Goal: Check status: Check status

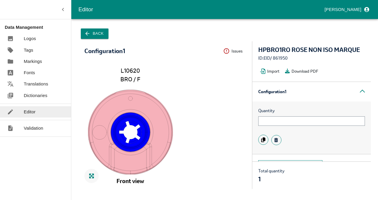
click at [96, 32] on button "Back" at bounding box center [95, 34] width 28 height 10
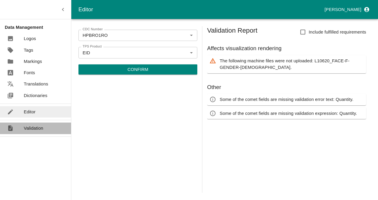
click at [32, 128] on p "Validation" at bounding box center [34, 128] width 20 height 7
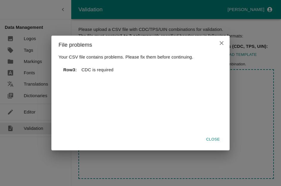
click at [224, 42] on icon "close" at bounding box center [222, 43] width 7 height 7
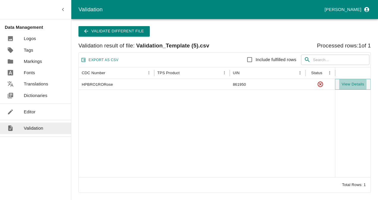
click at [352, 83] on button "View Details" at bounding box center [353, 84] width 27 height 10
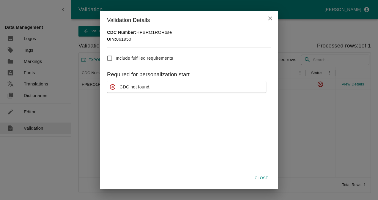
click at [109, 56] on input "Include fulfilled requirements" at bounding box center [110, 58] width 12 height 12
checkbox input "true"
click at [265, 178] on button "Close" at bounding box center [261, 178] width 19 height 10
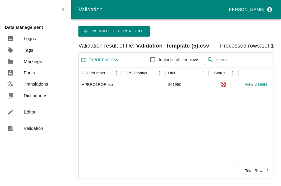
click at [34, 126] on p "Validation" at bounding box center [34, 128] width 20 height 7
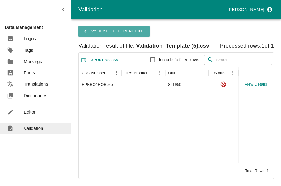
click at [105, 31] on button "Validate different file" at bounding box center [114, 31] width 71 height 10
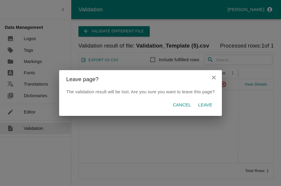
click at [200, 103] on p "Leave" at bounding box center [205, 105] width 14 height 7
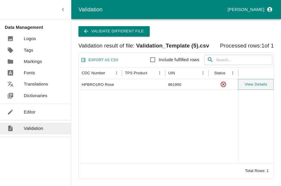
click at [255, 84] on button "View Details" at bounding box center [256, 84] width 27 height 10
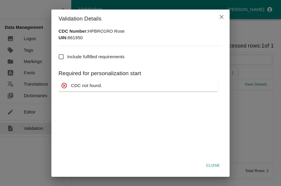
click at [219, 17] on icon "close" at bounding box center [222, 17] width 7 height 7
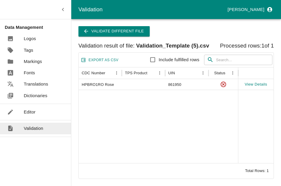
click at [108, 28] on button "Validate different file" at bounding box center [114, 31] width 71 height 10
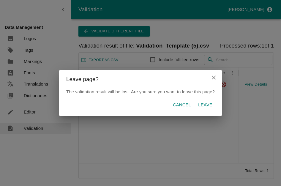
click at [197, 105] on button "Leave" at bounding box center [205, 105] width 19 height 10
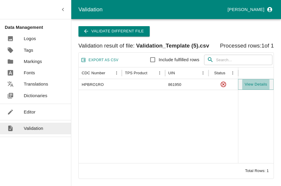
click at [253, 85] on button "View Details" at bounding box center [256, 84] width 27 height 10
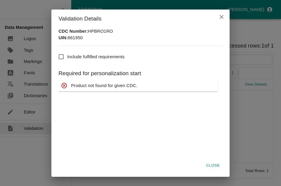
click at [81, 54] on span "Include fulfilled requirements" at bounding box center [95, 57] width 57 height 7
click at [67, 54] on input "Include fulfilled requirements" at bounding box center [61, 57] width 12 height 12
checkbox input "true"
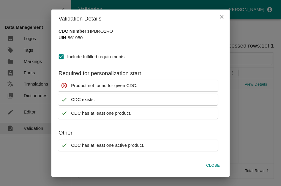
click at [248, 68] on div "Validation Details CDC Number : HPBRO1RO UIN : 861950 Validation Report Include…" at bounding box center [140, 93] width 281 height 186
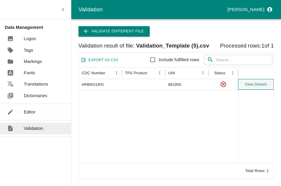
click at [241, 83] on div "View Details" at bounding box center [256, 84] width 36 height 11
click at [247, 85] on button "View Details" at bounding box center [256, 84] width 27 height 10
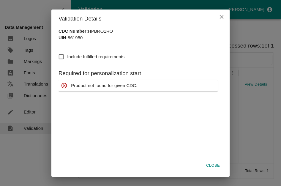
click at [60, 55] on input "Include fulfilled requirements" at bounding box center [61, 57] width 12 height 12
checkbox input "true"
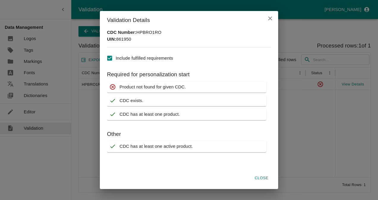
drag, startPoint x: 255, startPoint y: 160, endPoint x: 199, endPoint y: 147, distance: 57.4
click at [199, 147] on div "CDC has at least one active product." at bounding box center [186, 146] width 159 height 11
click at [74, 4] on div "Validation Details CDC Number : HPBRO1RO UIN : 861950 Validation Report Include…" at bounding box center [189, 100] width 378 height 200
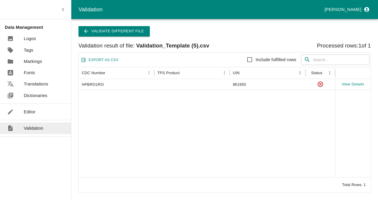
drag, startPoint x: 74, startPoint y: 4, endPoint x: 318, endPoint y: 93, distance: 259.6
click at [288, 110] on div at bounding box center [207, 134] width 257 height 88
click at [345, 84] on button "View Details" at bounding box center [353, 84] width 27 height 10
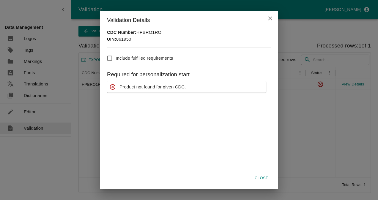
click at [109, 57] on input "Include fulfilled requirements" at bounding box center [110, 58] width 12 height 12
checkbox input "true"
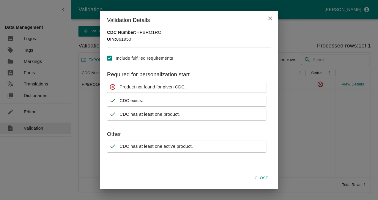
click at [271, 17] on icon "close" at bounding box center [270, 18] width 7 height 7
